Goal: Task Accomplishment & Management: Manage account settings

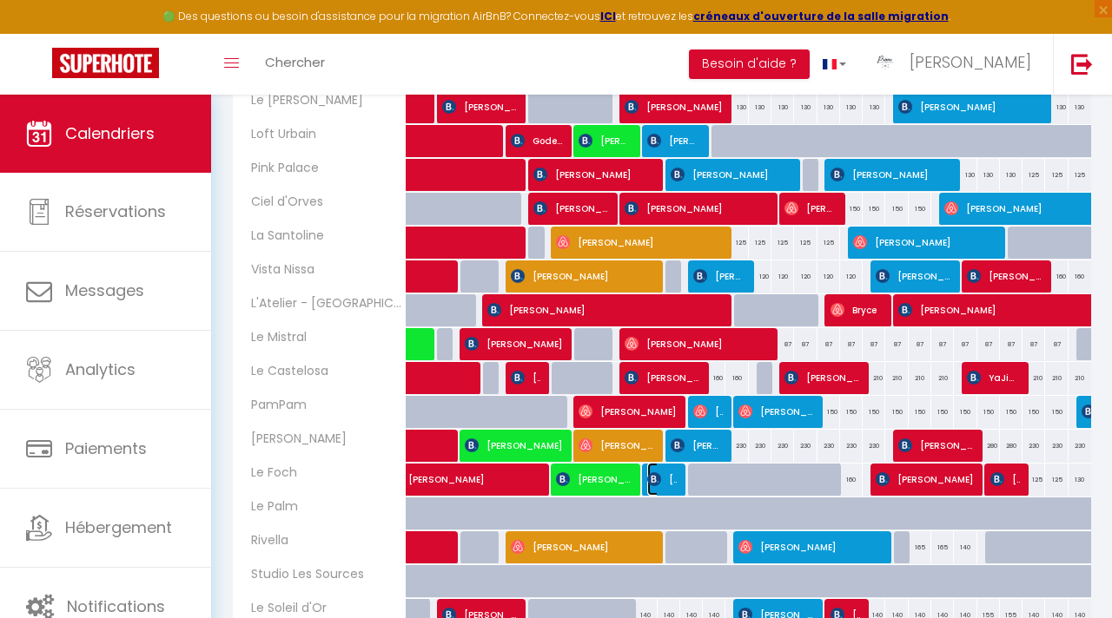
click at [666, 488] on span "[PERSON_NAME]" at bounding box center [662, 479] width 30 height 33
select select "OK"
select select "1"
select select "0"
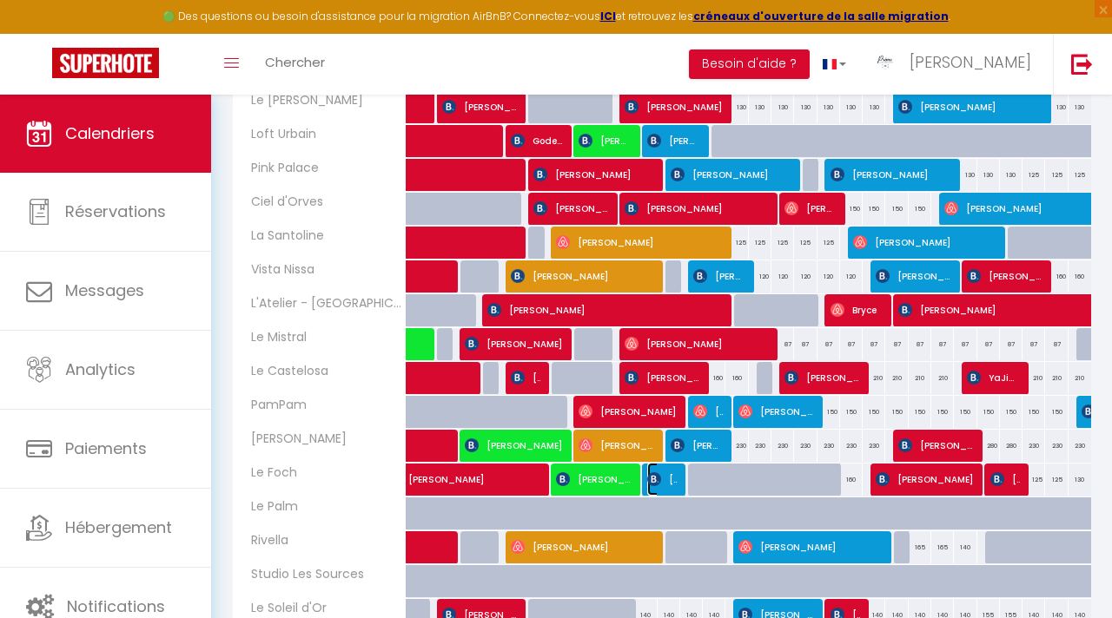
select select "1"
select select
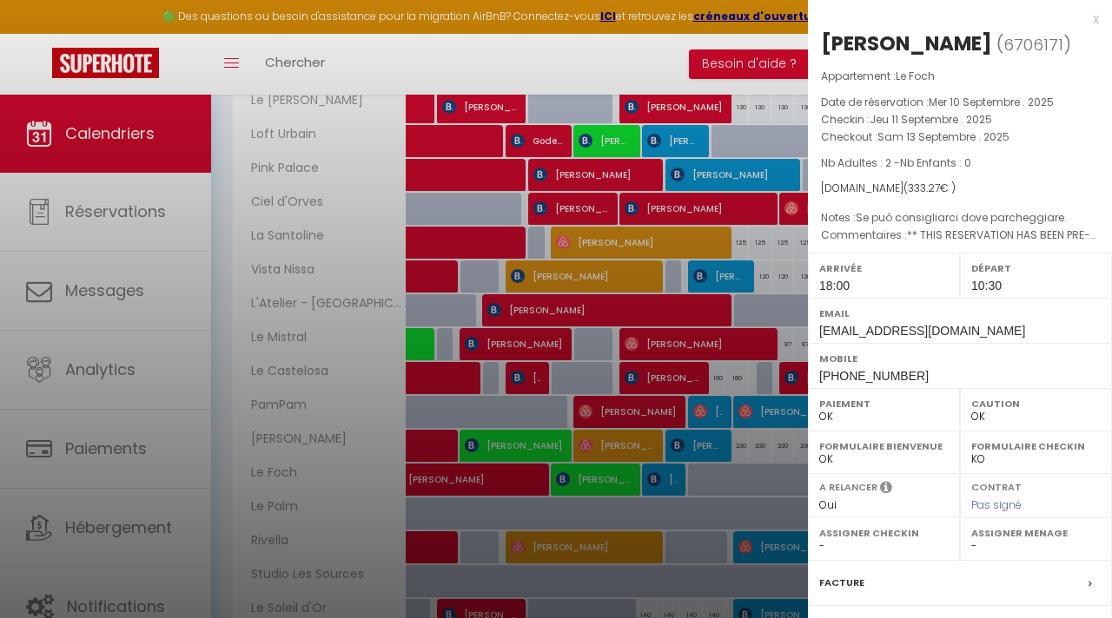
click at [710, 498] on div at bounding box center [556, 309] width 1112 height 618
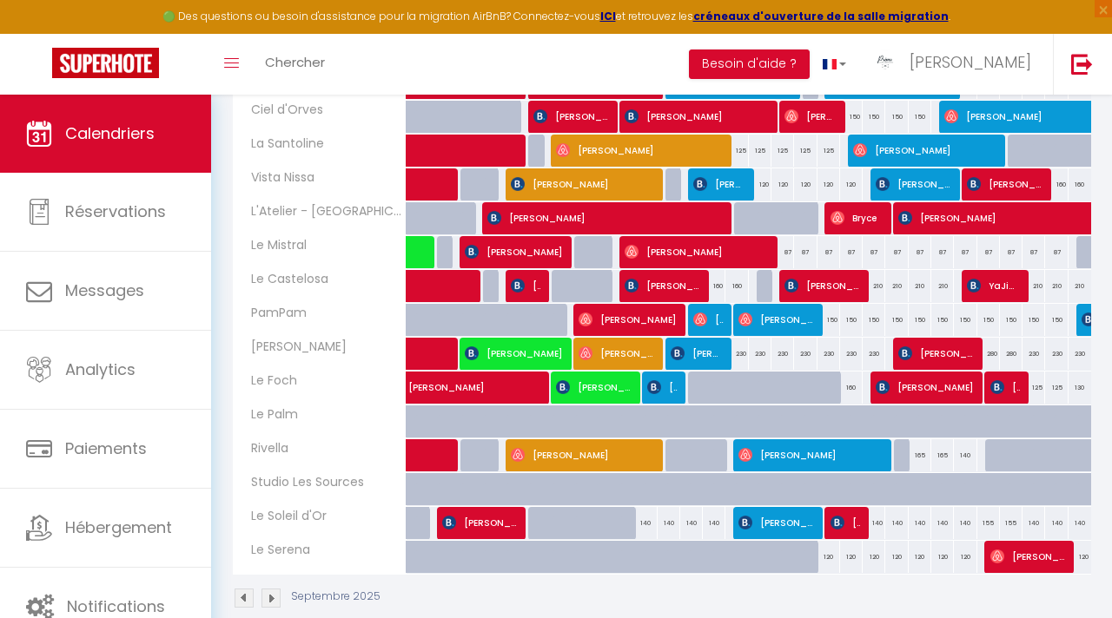
scroll to position [425, 0]
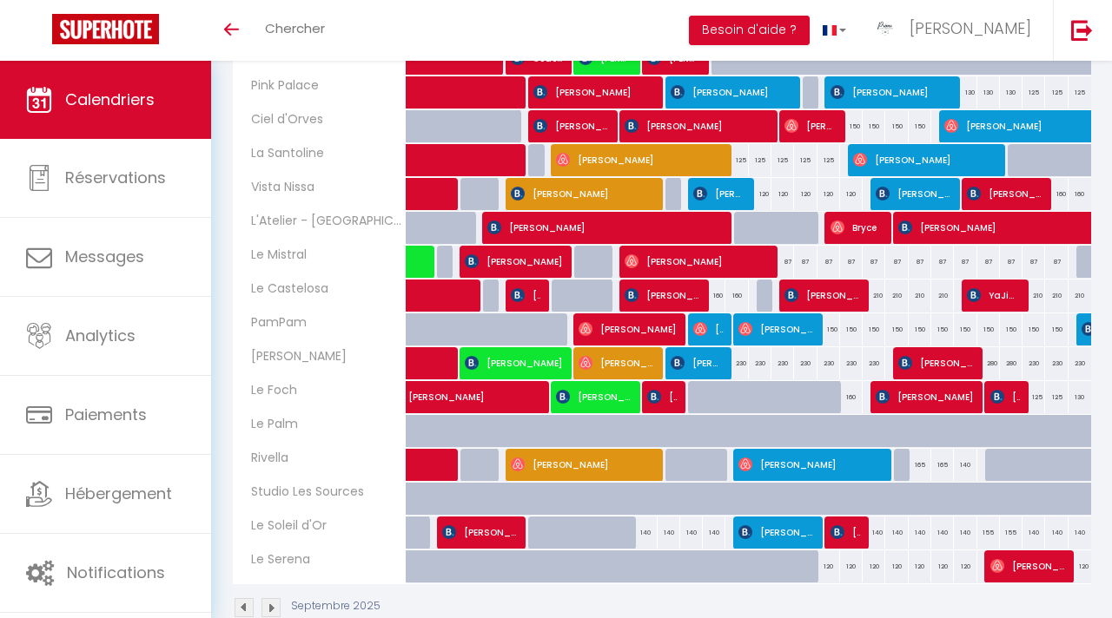
scroll to position [353, 0]
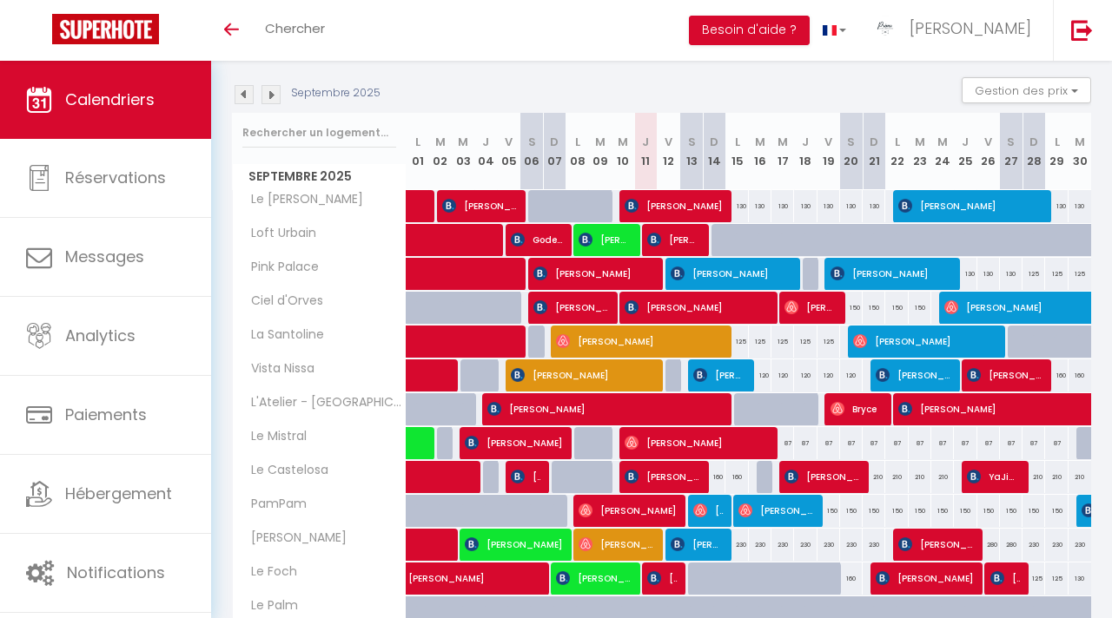
click at [248, 99] on img at bounding box center [243, 94] width 19 height 19
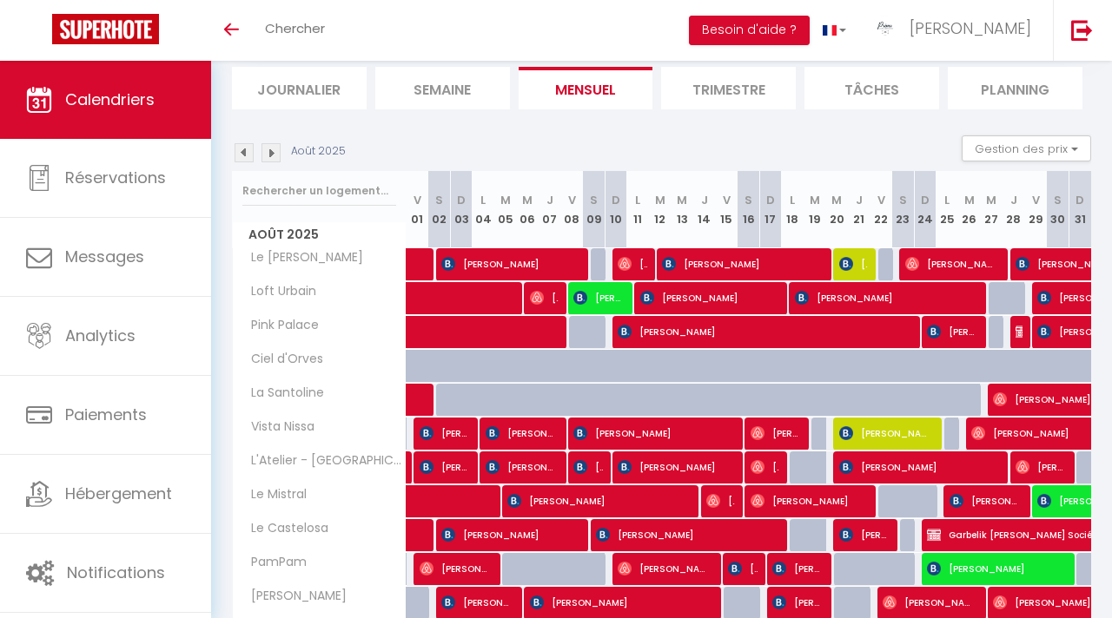
scroll to position [0, 0]
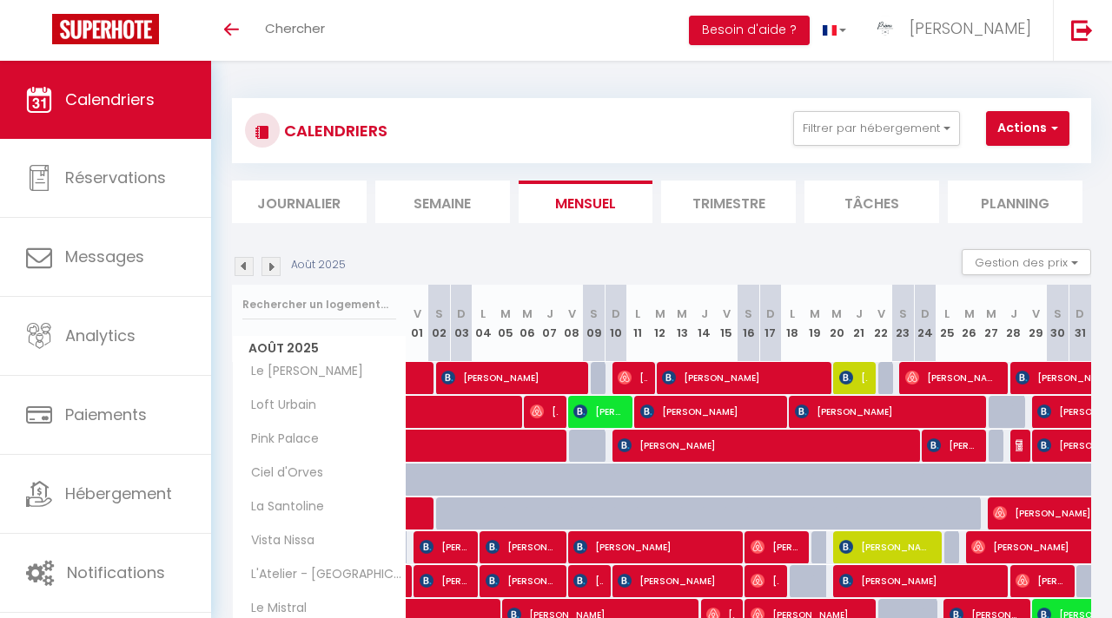
click at [276, 274] on img at bounding box center [270, 266] width 19 height 19
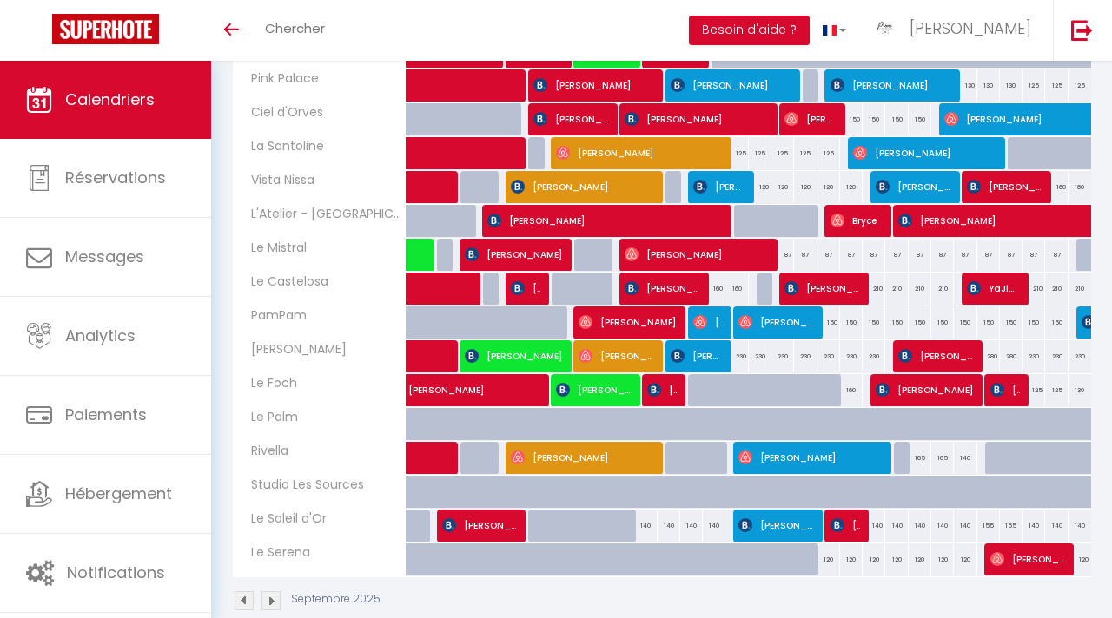
scroll to position [391, 0]
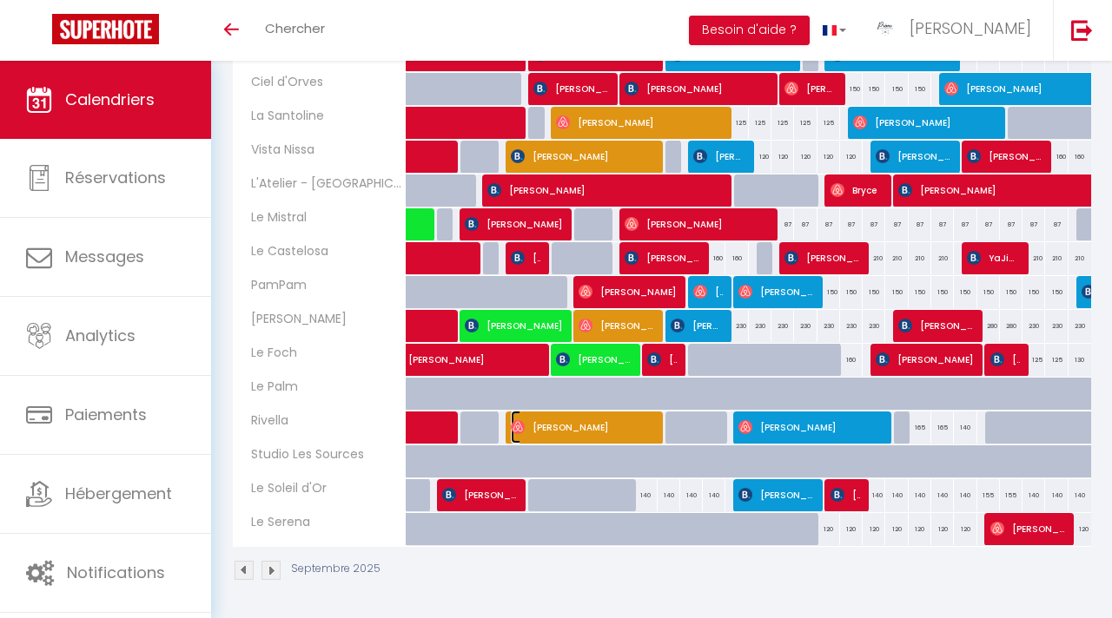
click at [538, 432] on span "[PERSON_NAME]" at bounding box center [582, 427] width 143 height 33
select select "OK"
select select "1"
select select "0"
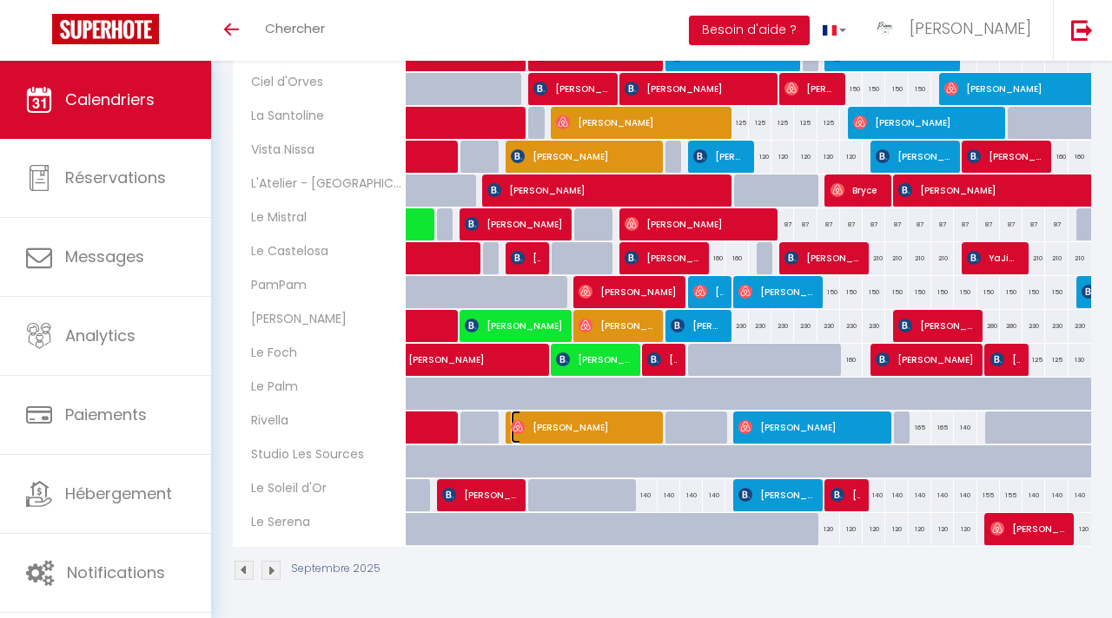
select select "1"
select select
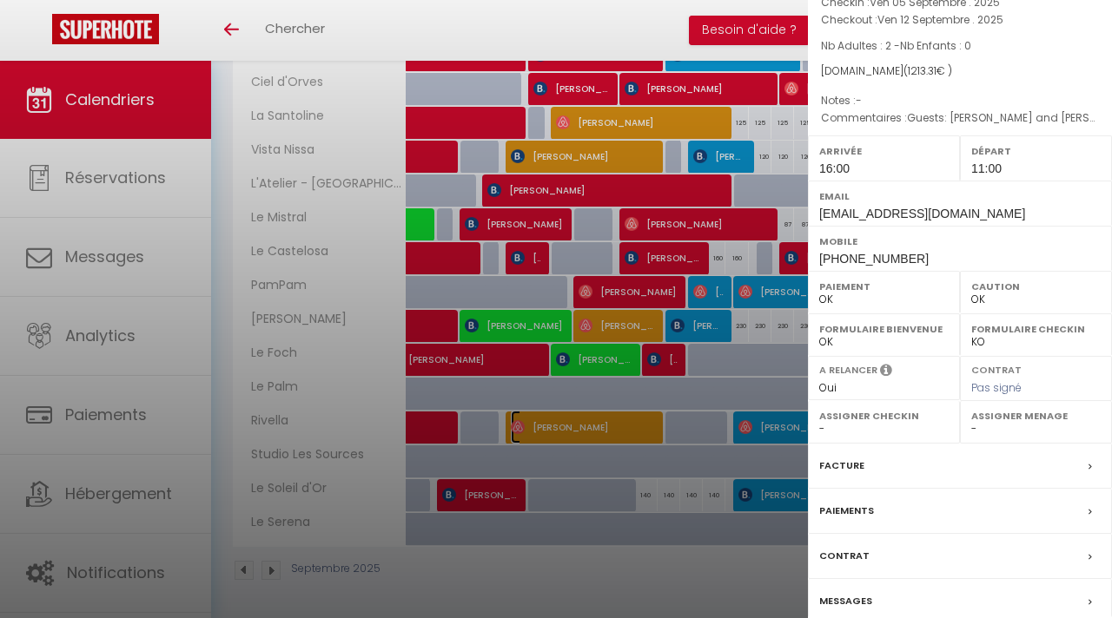
scroll to position [191, 0]
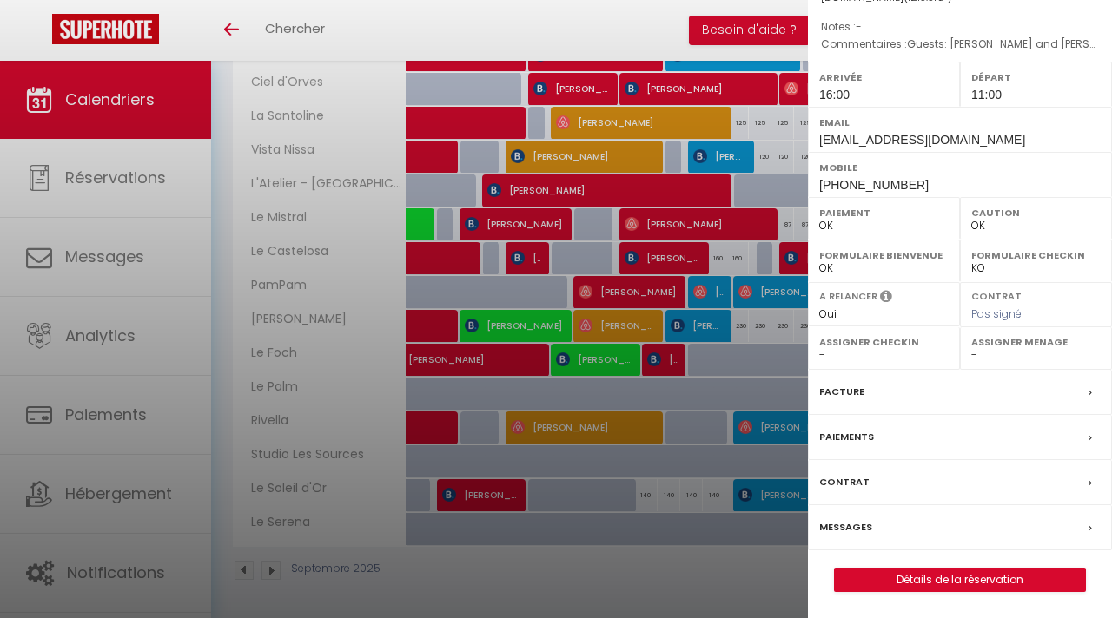
click at [866, 530] on label "Messages" at bounding box center [845, 527] width 53 height 18
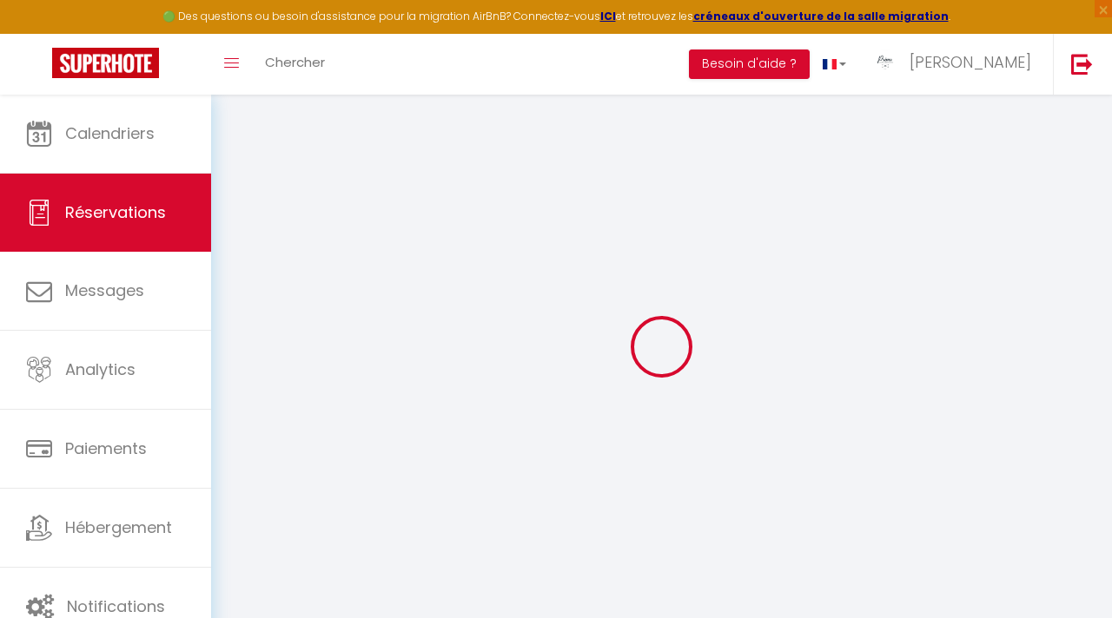
select select
checkbox input "false"
select select
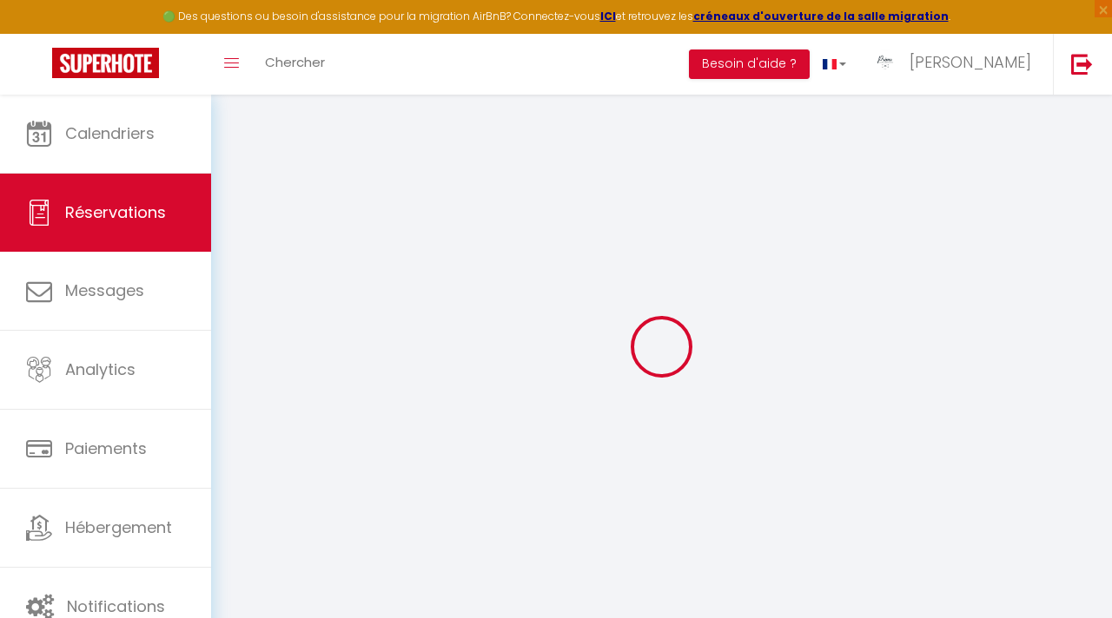
select select
checkbox input "false"
type textarea "Guests: [PERSON_NAME] and [PERSON_NAME]"
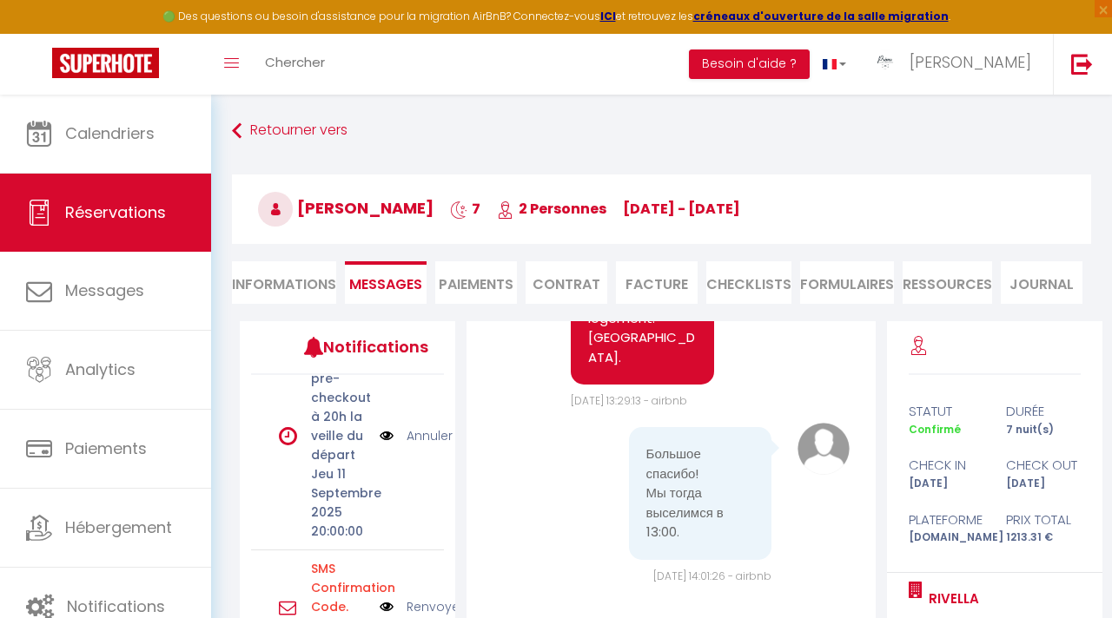
scroll to position [280, 0]
click at [424, 441] on link "Annuler" at bounding box center [429, 437] width 46 height 19
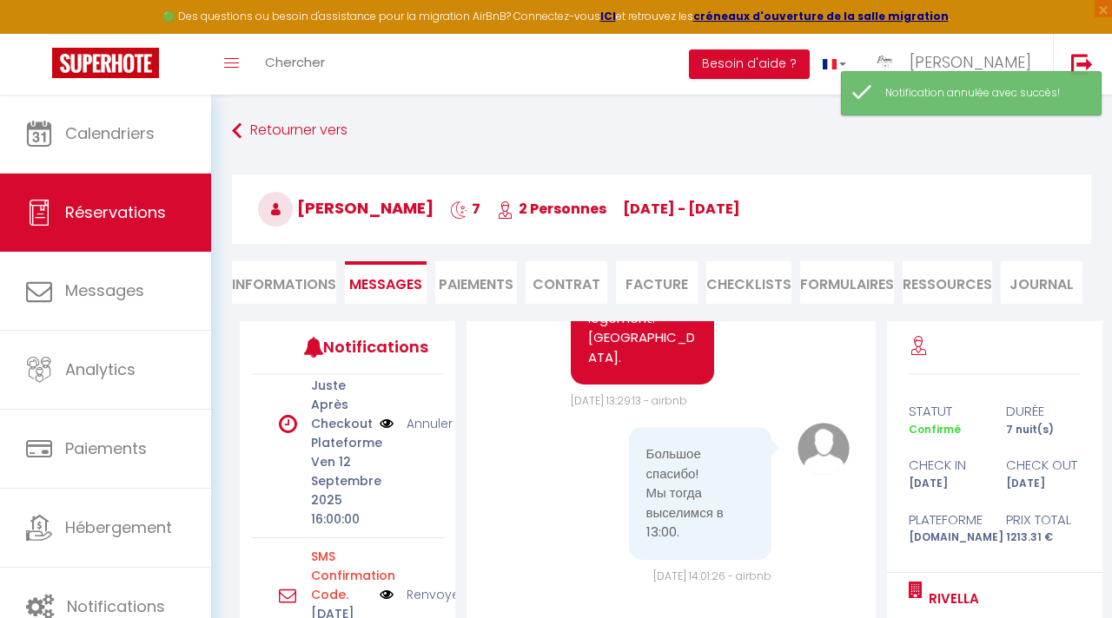
scroll to position [0, 0]
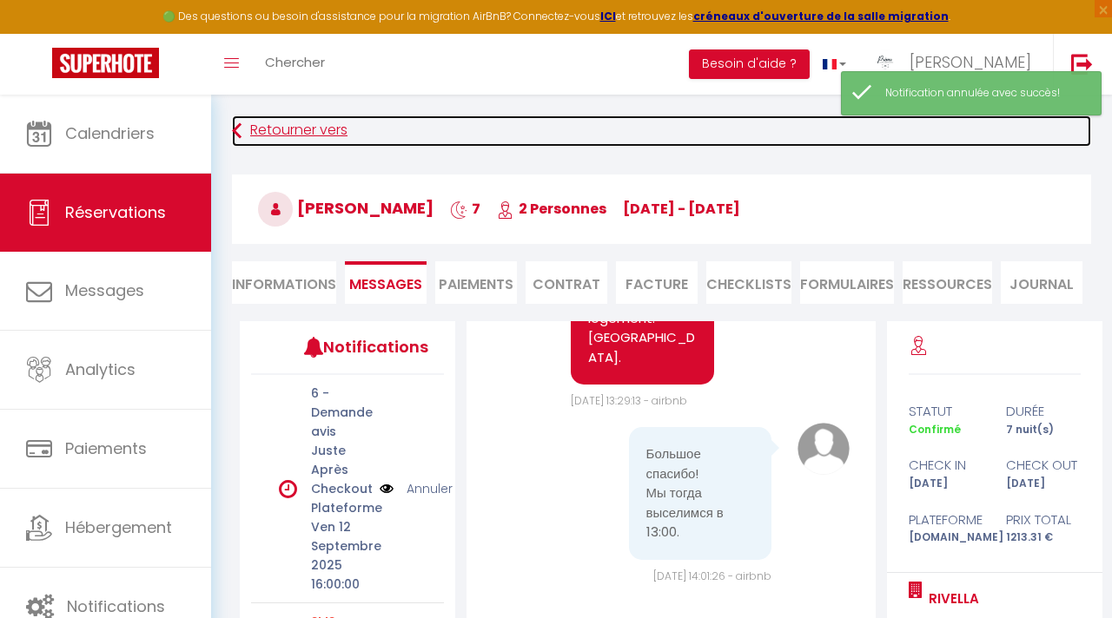
click at [263, 119] on link "Retourner vers" at bounding box center [661, 131] width 859 height 31
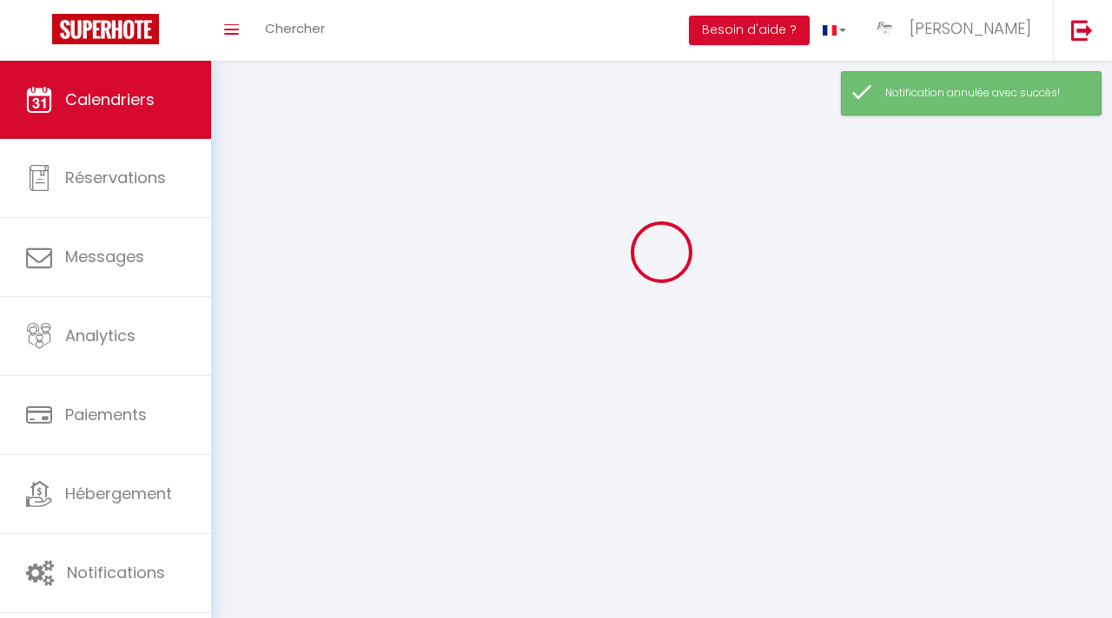
scroll to position [95, 0]
